Goal: Task Accomplishment & Management: Manage account settings

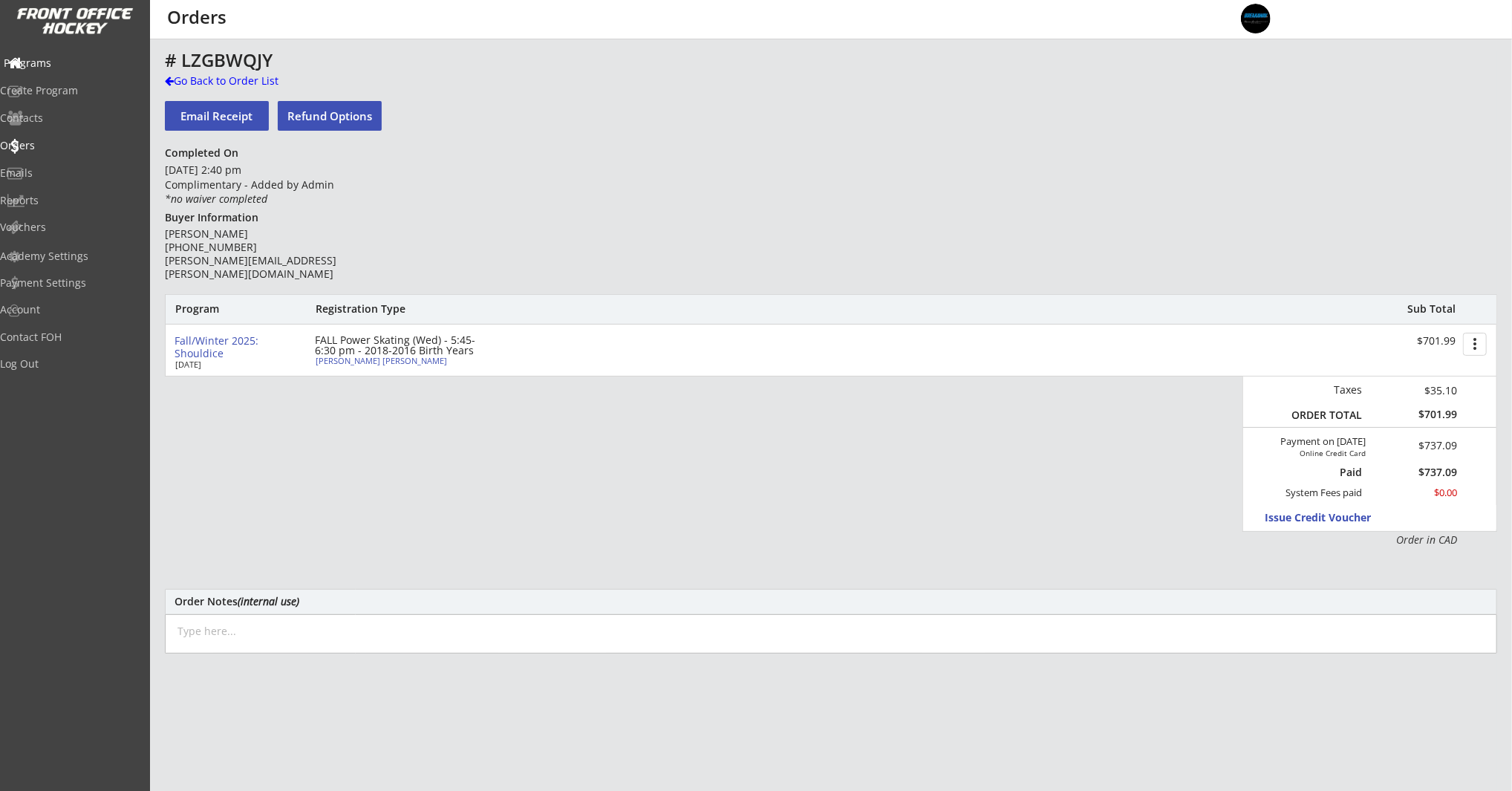
click at [73, 67] on div "Programs" at bounding box center [70, 63] width 134 height 10
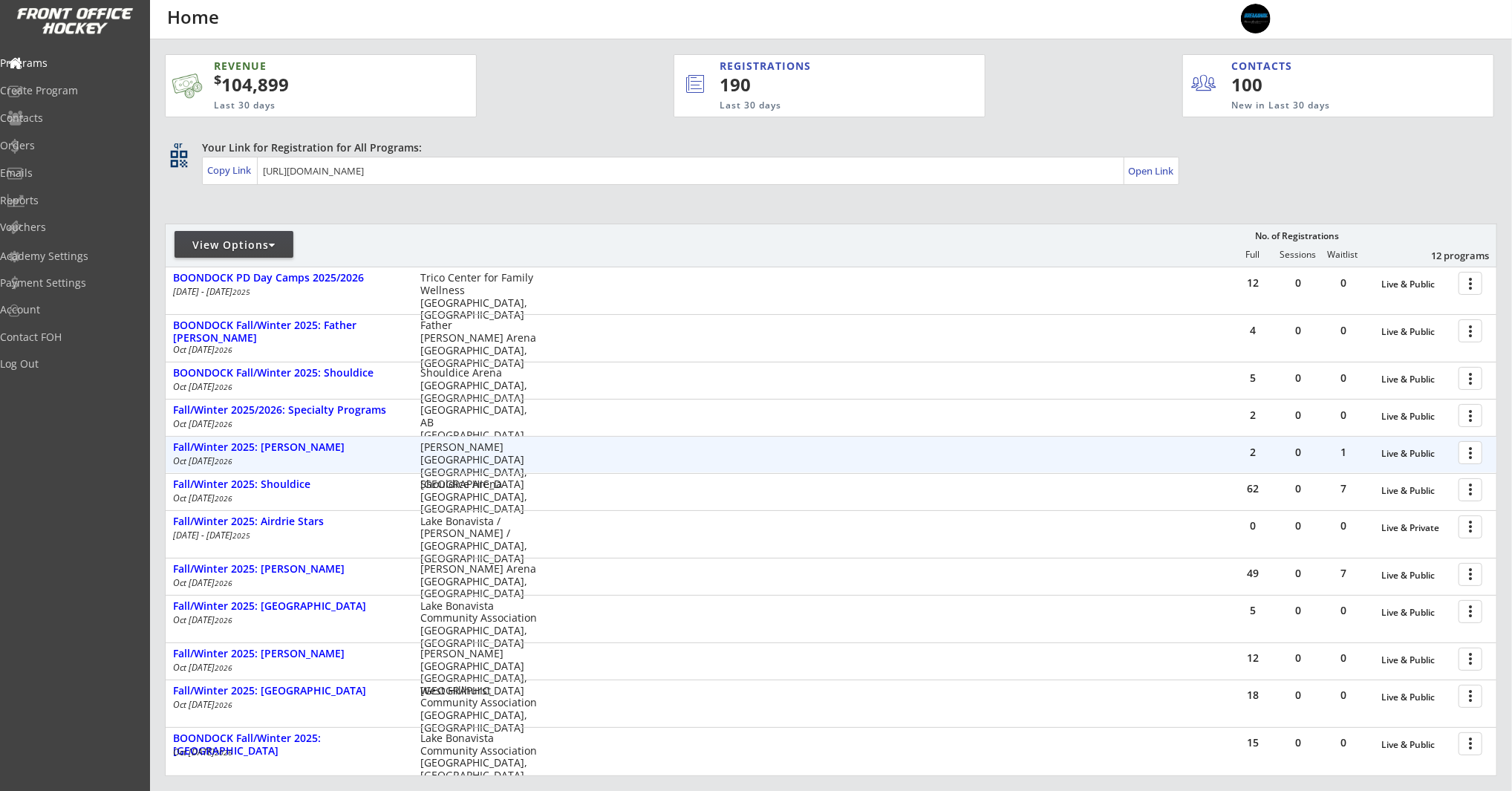
click at [1468, 461] on div at bounding box center [1472, 451] width 26 height 26
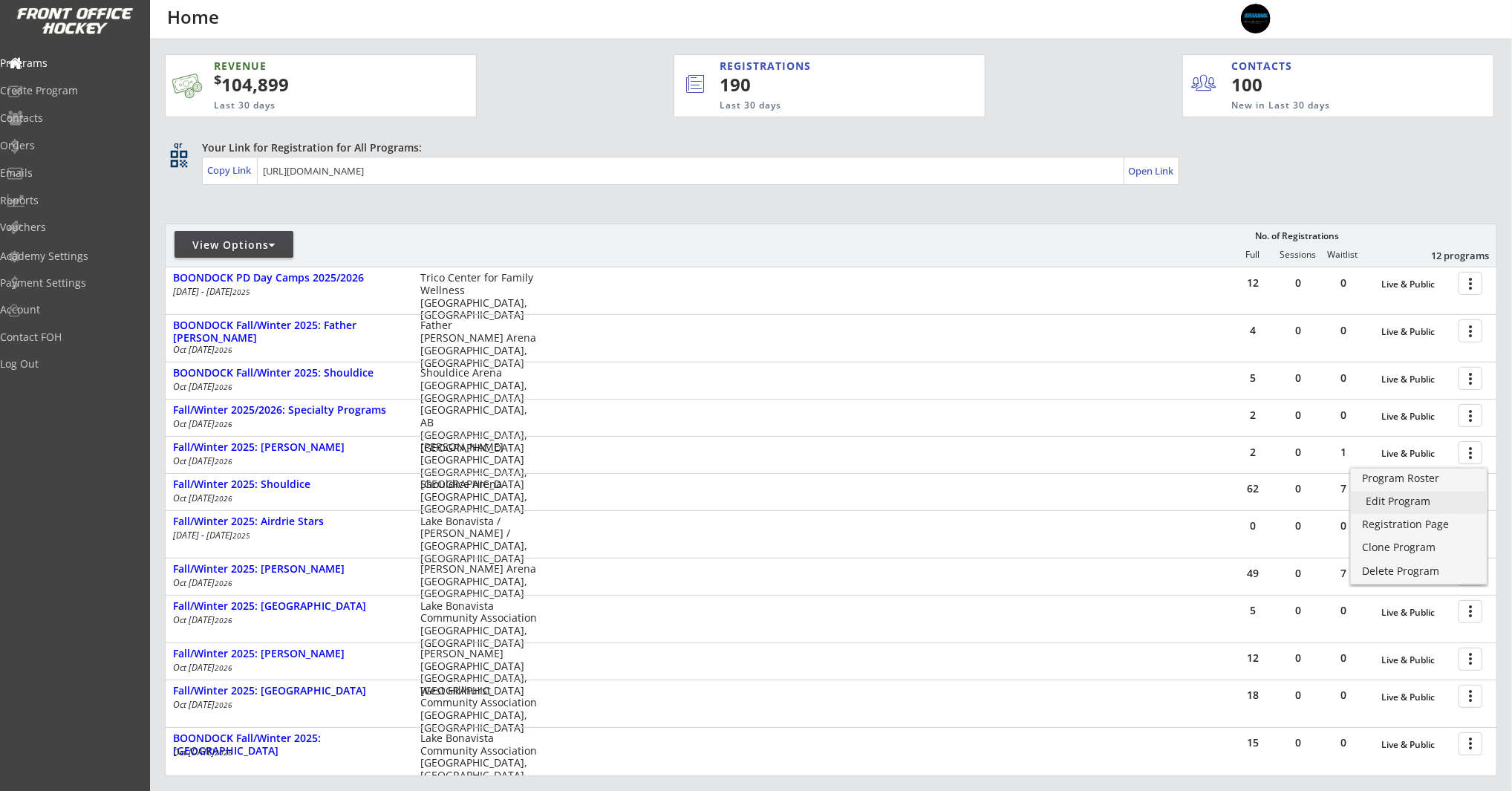
click at [1399, 506] on div "Edit Program" at bounding box center [1418, 501] width 106 height 10
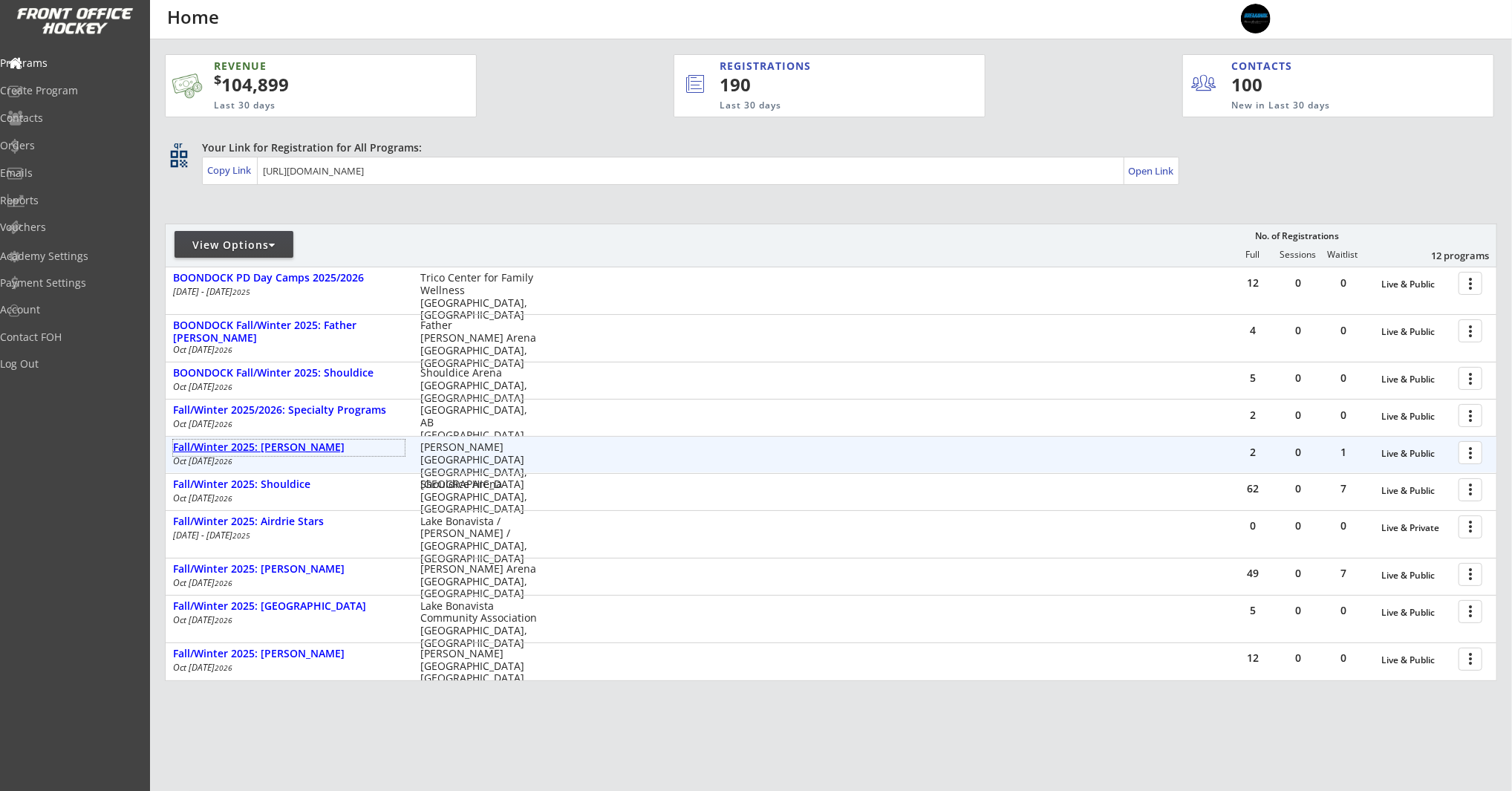
click at [271, 443] on div "Fall/Winter 2025: [PERSON_NAME]" at bounding box center [289, 447] width 232 height 12
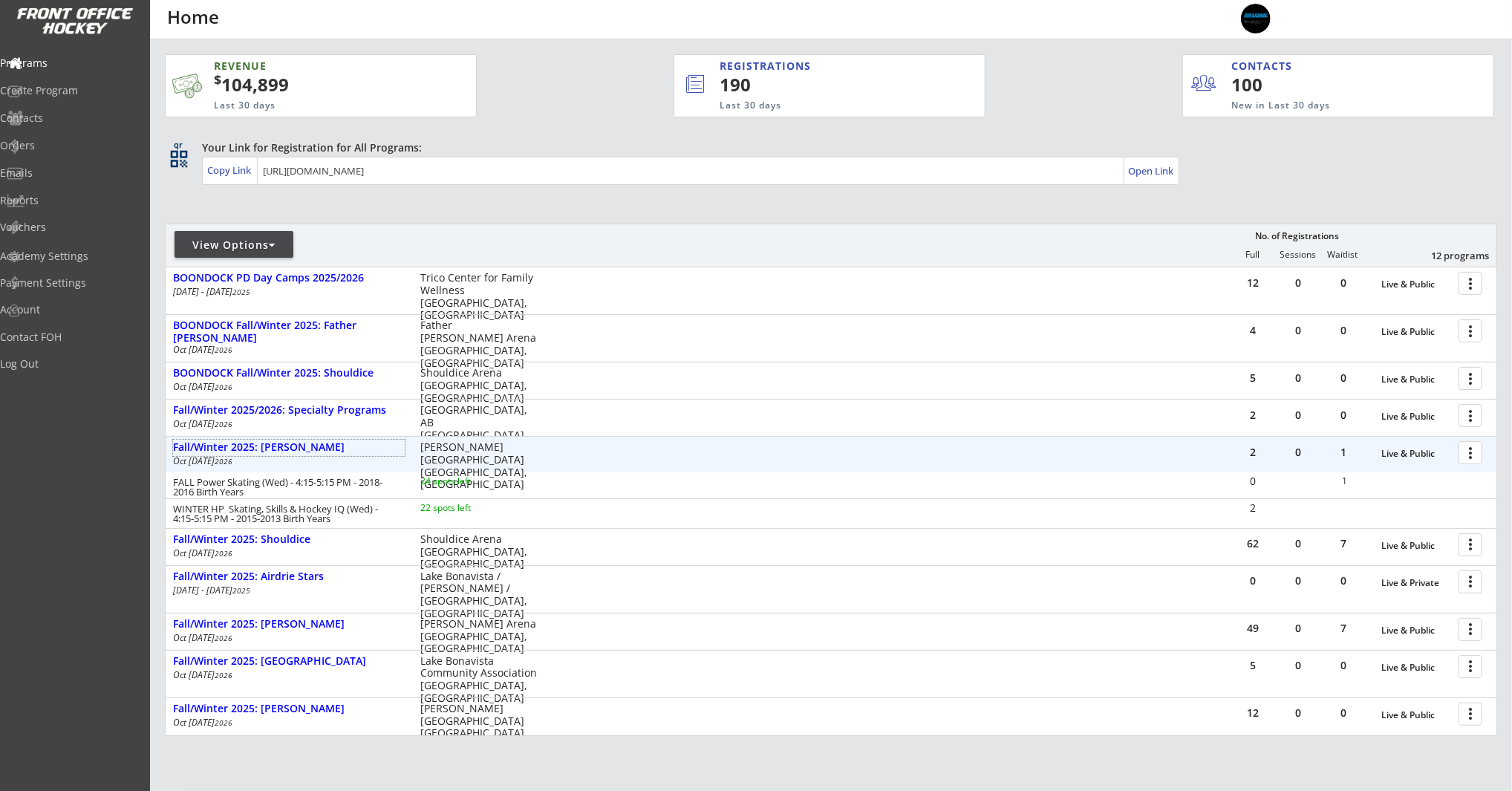
click at [1473, 453] on div at bounding box center [1472, 451] width 26 height 26
click at [1447, 524] on div "Registration Page" at bounding box center [1418, 524] width 106 height 10
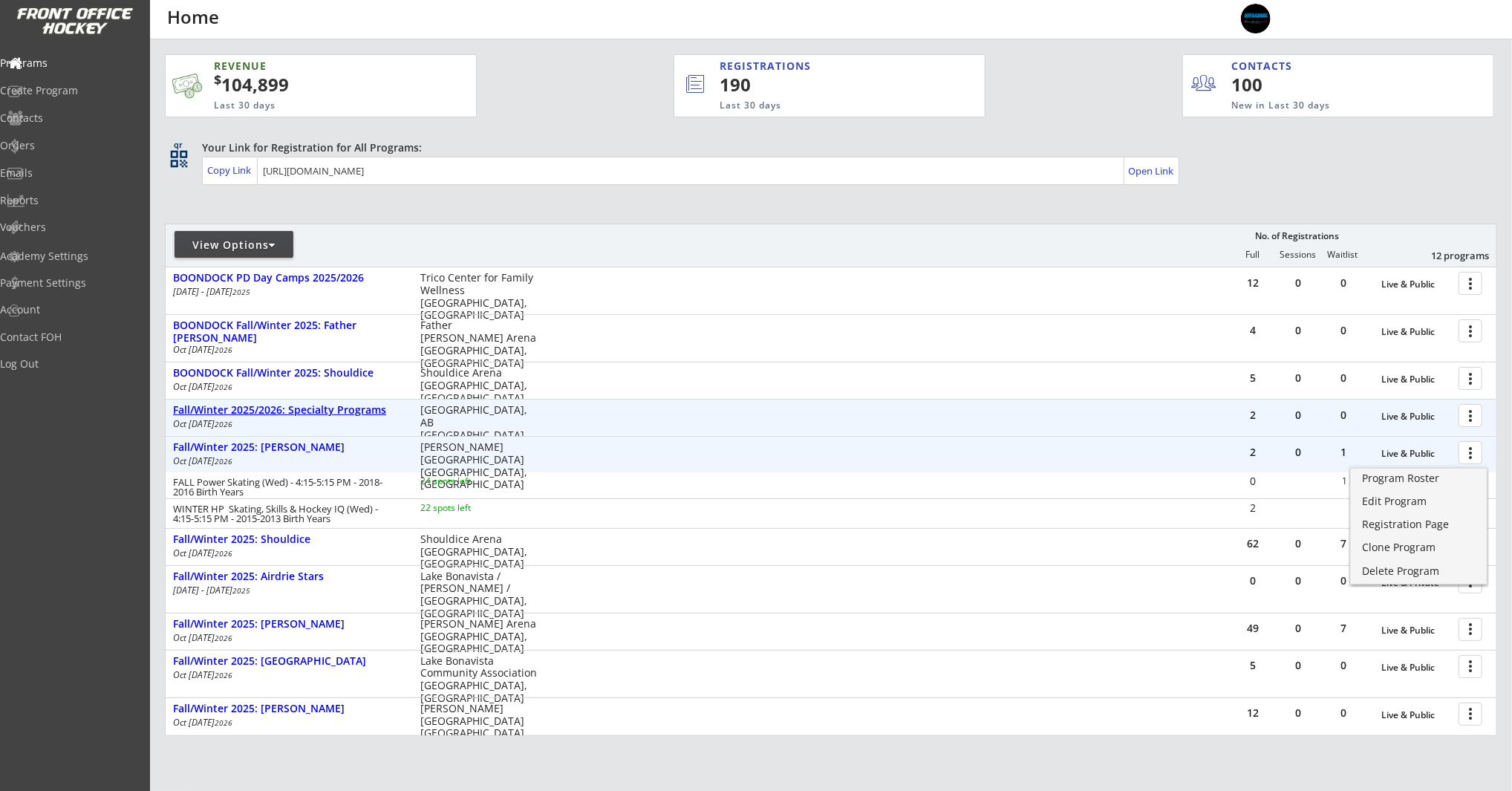
click at [358, 405] on div "Fall/Winter 2025/2026: Specialty Programs" at bounding box center [289, 410] width 232 height 12
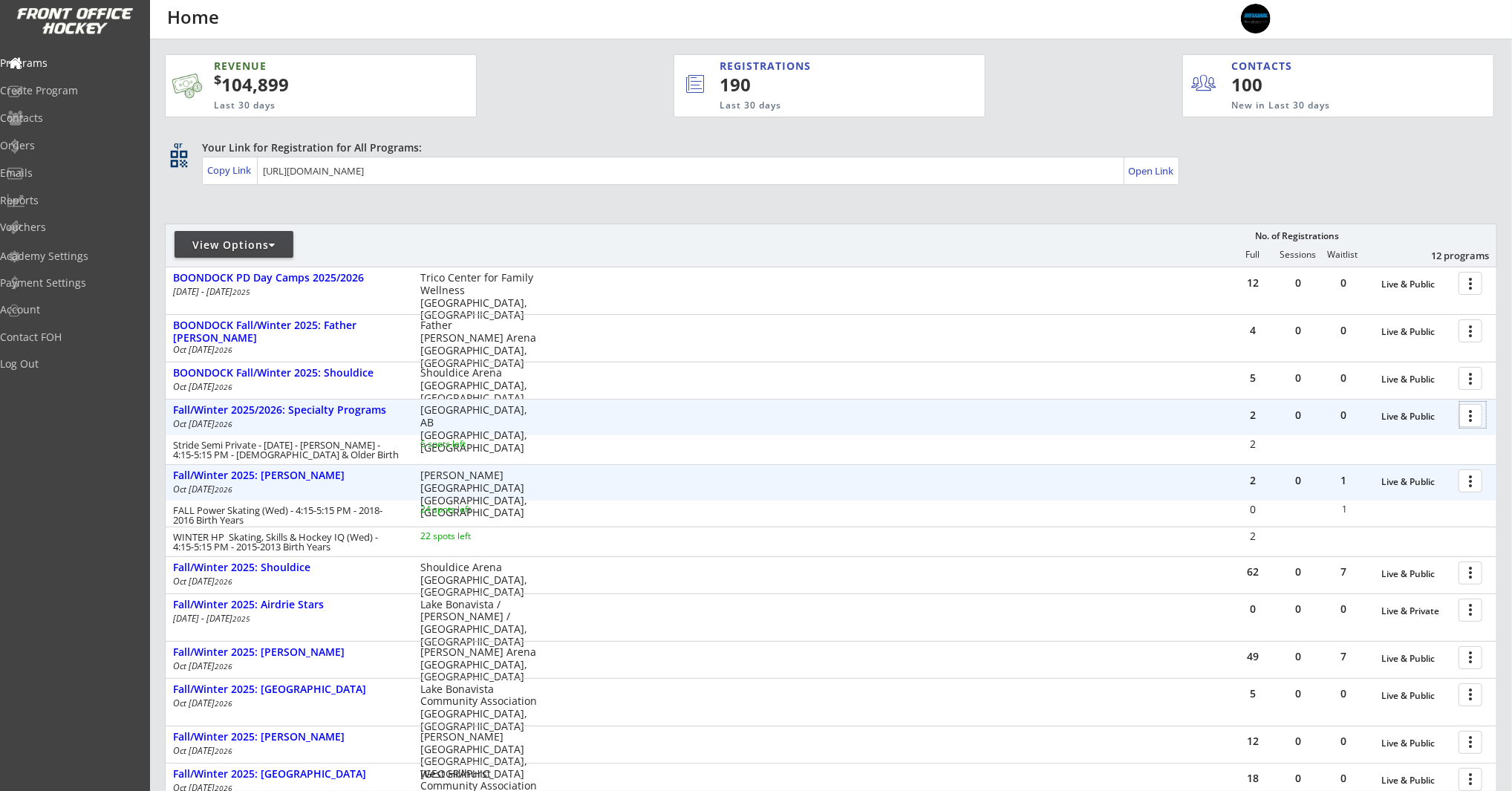
click at [1474, 407] on div at bounding box center [1472, 414] width 26 height 26
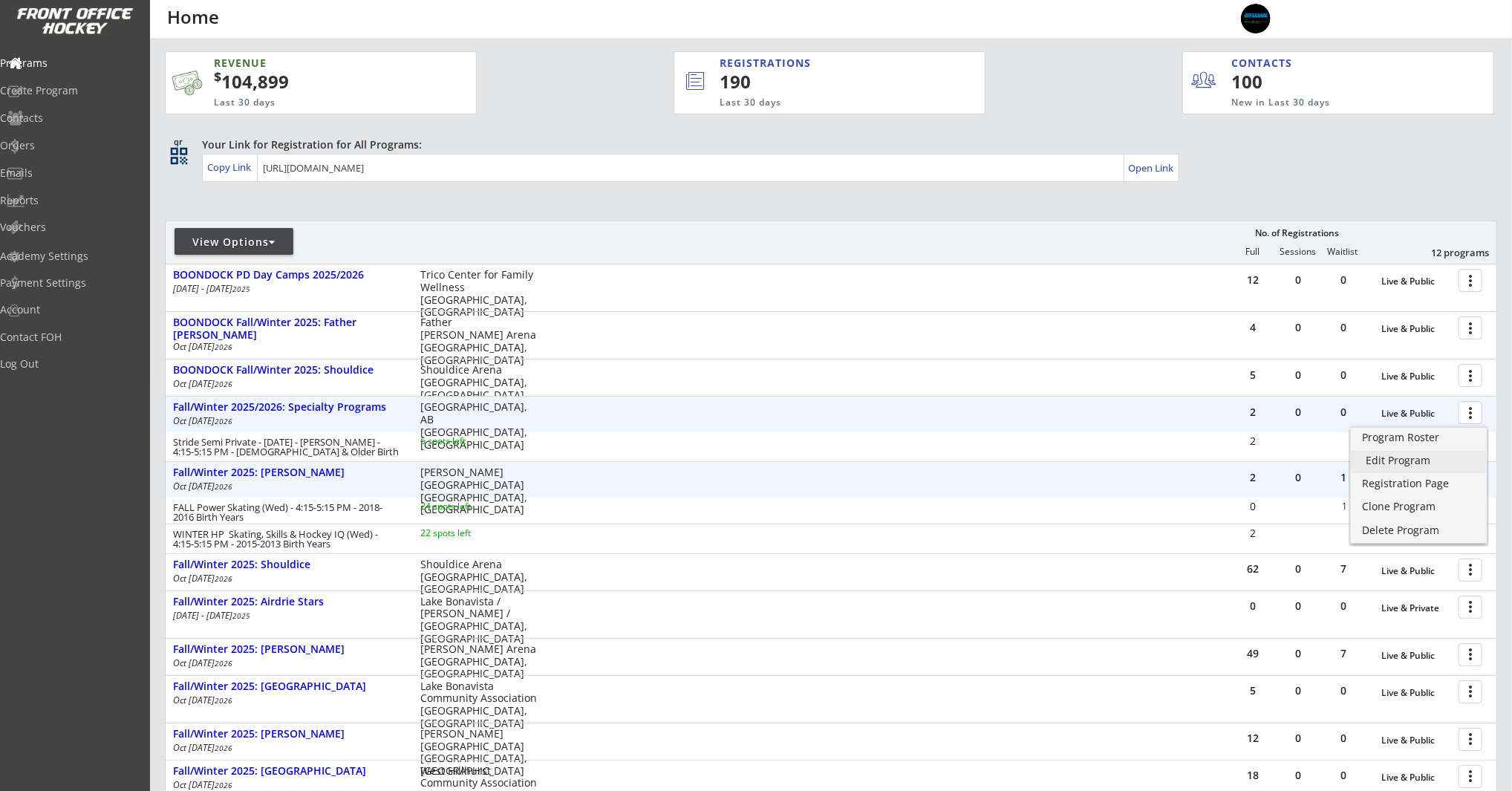
scroll to position [4, 0]
click at [1461, 459] on div "Edit Program" at bounding box center [1418, 460] width 106 height 10
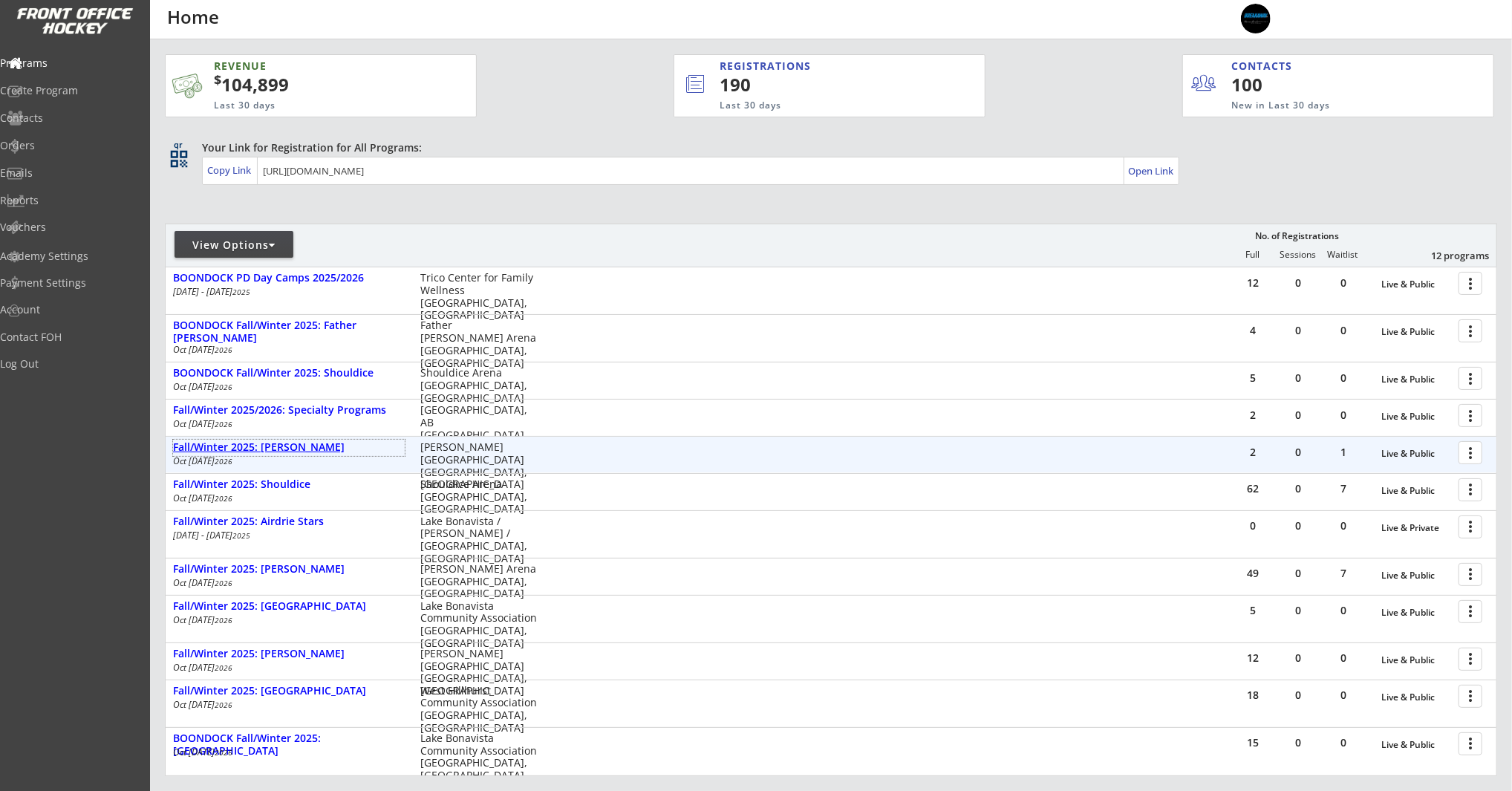
click at [289, 450] on div "Fall/Winter 2025: [PERSON_NAME]" at bounding box center [289, 447] width 232 height 12
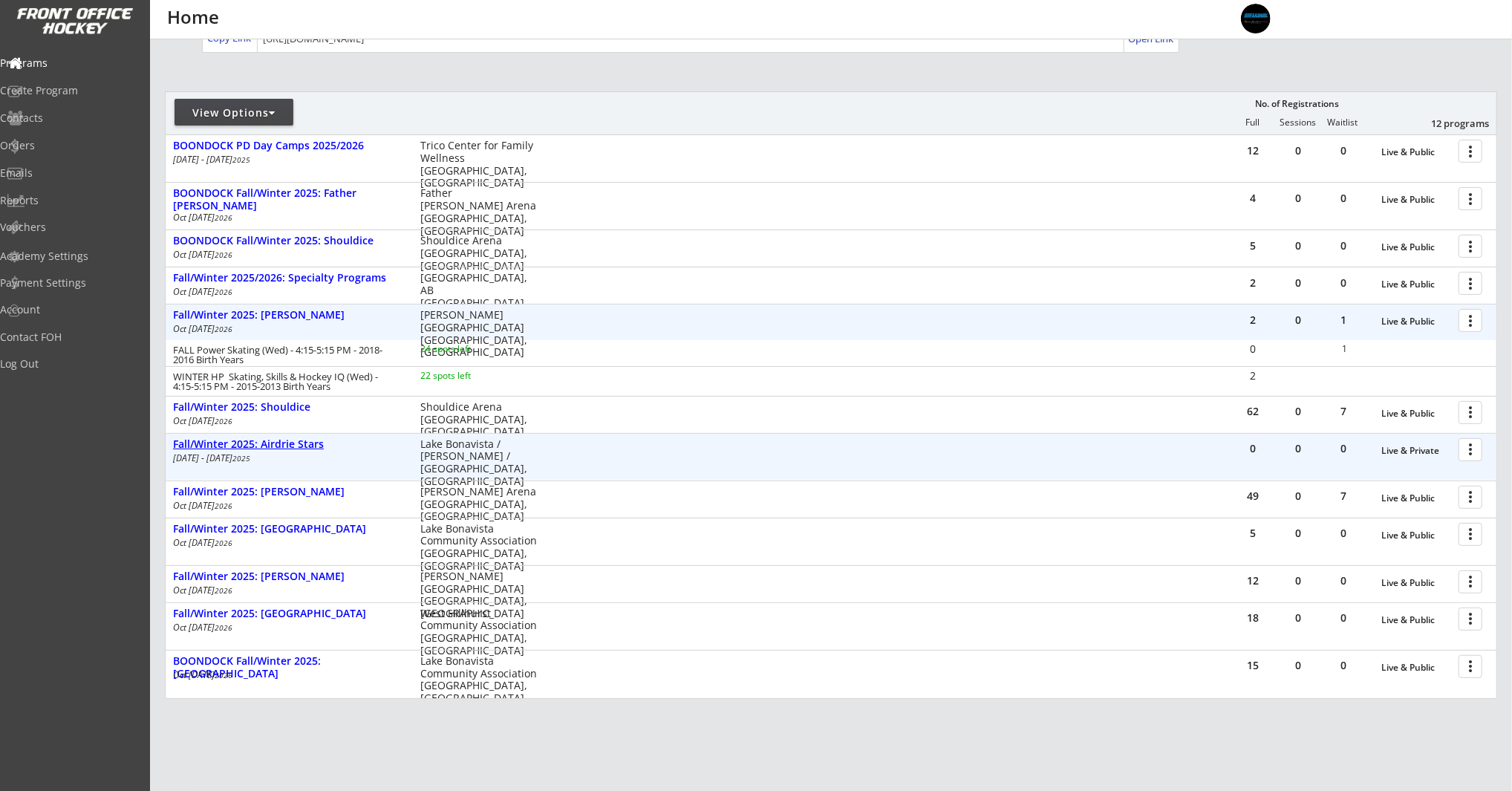
scroll to position [131, 0]
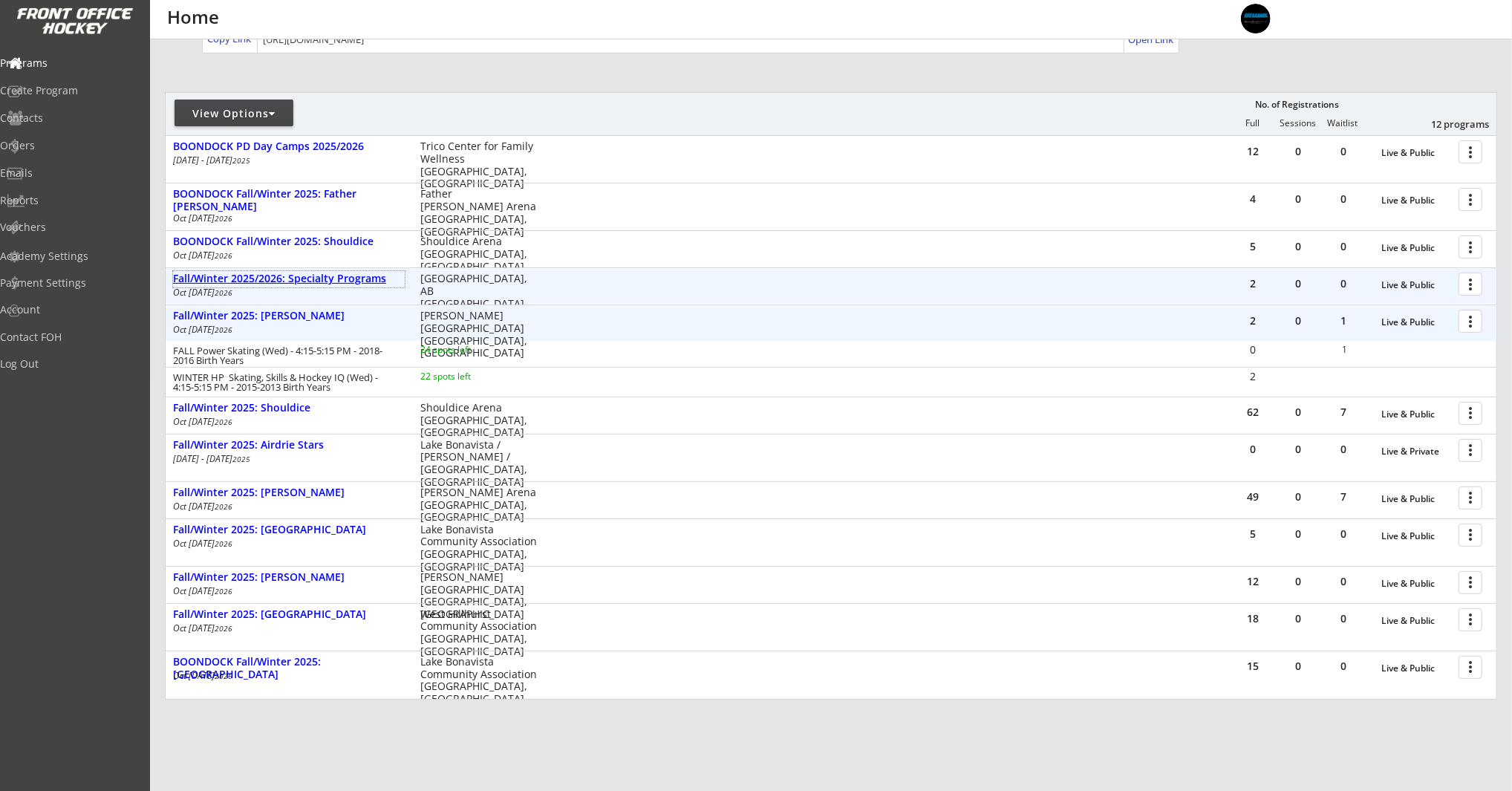
drag, startPoint x: 288, startPoint y: 273, endPoint x: 302, endPoint y: 275, distance: 14.1
click at [288, 273] on div "Fall/Winter 2025/2026: Specialty Programs" at bounding box center [289, 278] width 232 height 12
